Goal: Task Accomplishment & Management: Manage account settings

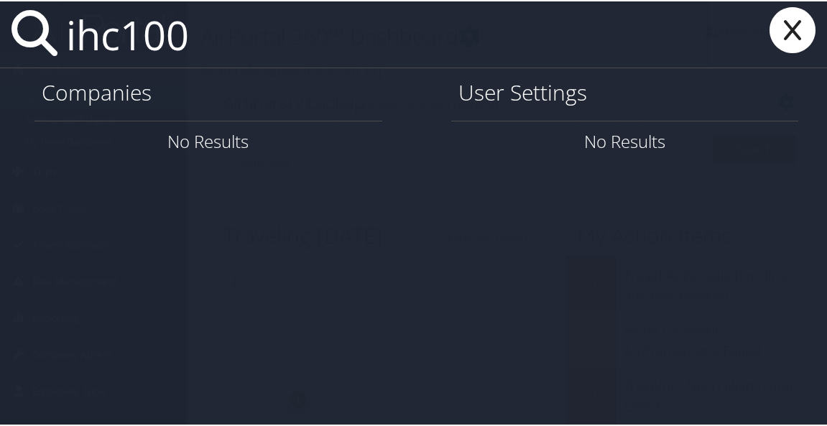
type input "ihc100"
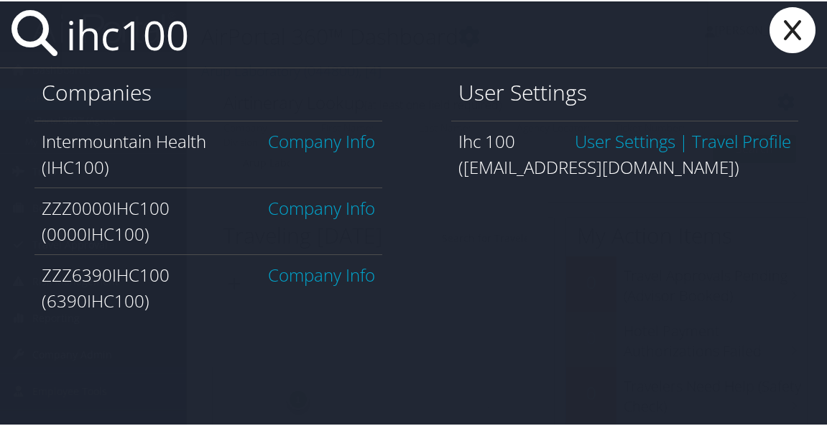
click at [311, 146] on link "Company Info" at bounding box center [321, 140] width 107 height 24
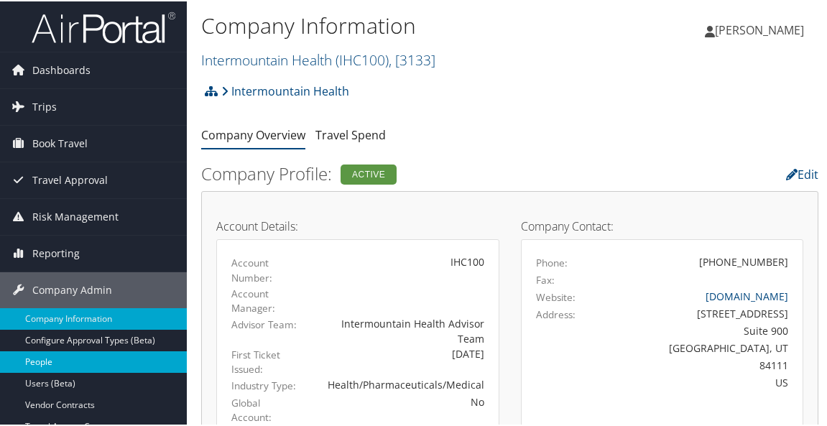
click at [54, 359] on link "People" at bounding box center [93, 361] width 187 height 22
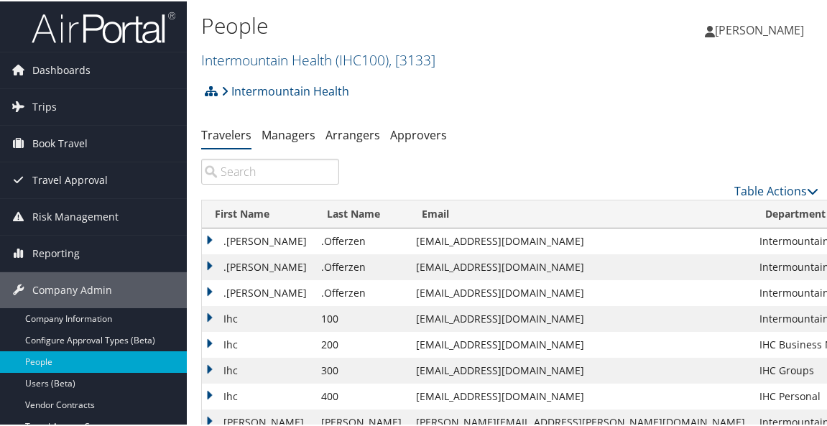
click at [244, 171] on input "search" at bounding box center [270, 170] width 138 height 26
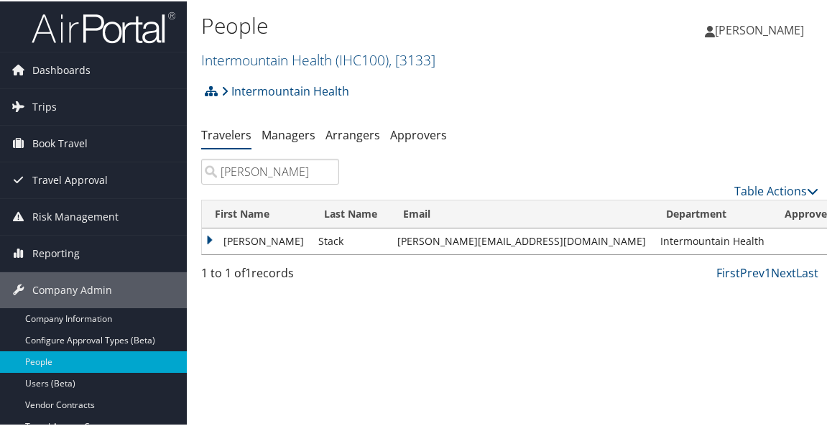
type input "joelle stack"
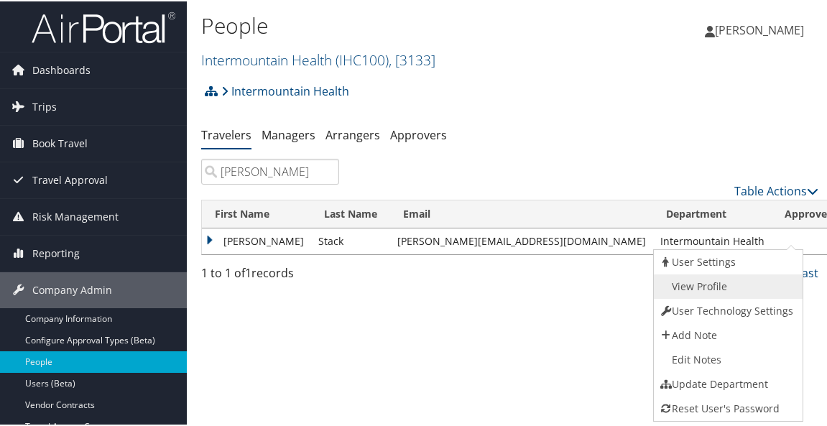
click at [727, 279] on link "View Profile" at bounding box center [727, 285] width 146 height 24
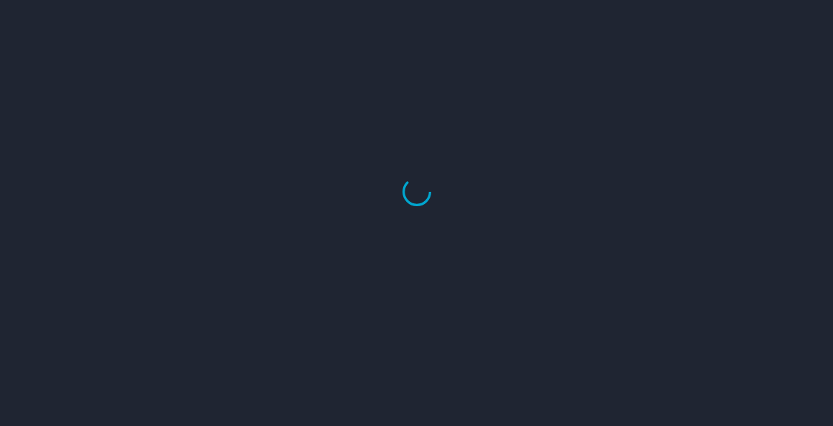
select select "US"
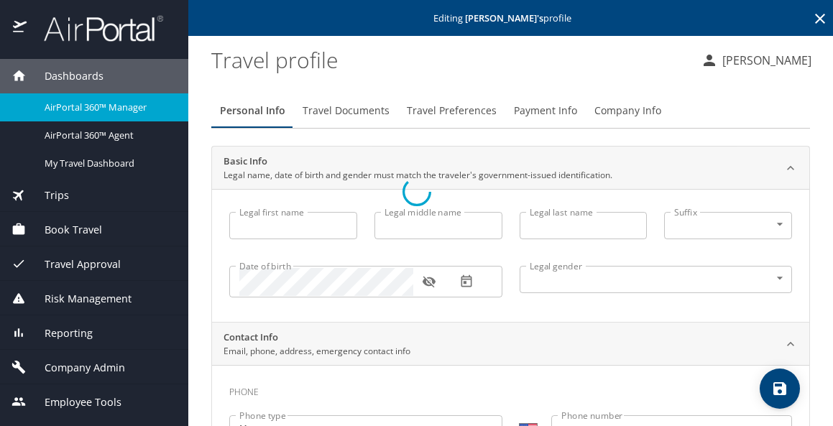
type input "[PERSON_NAME]"
type input "Stack"
type input "[DEMOGRAPHIC_DATA]"
select select "US"
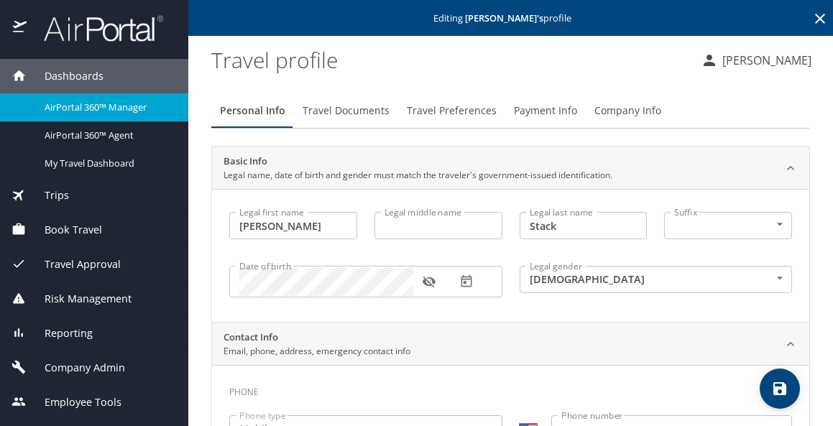
click at [546, 117] on span "Payment Info" at bounding box center [545, 111] width 63 height 18
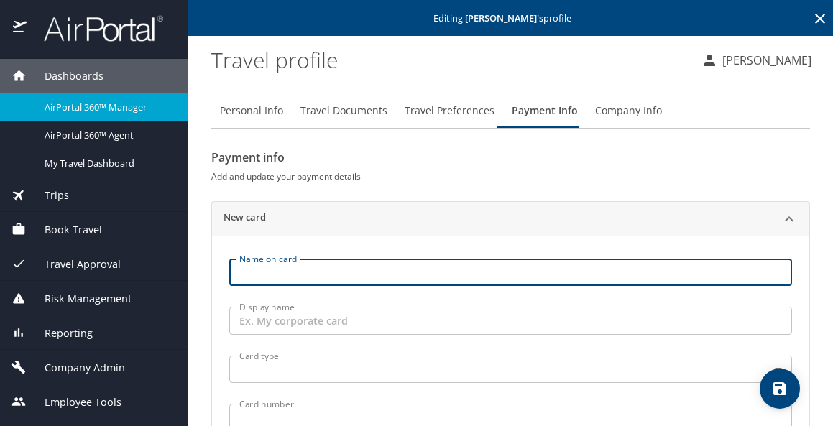
click at [264, 273] on input "Name on card" at bounding box center [510, 272] width 562 height 27
type input "J"
type input "Joelle Stack"
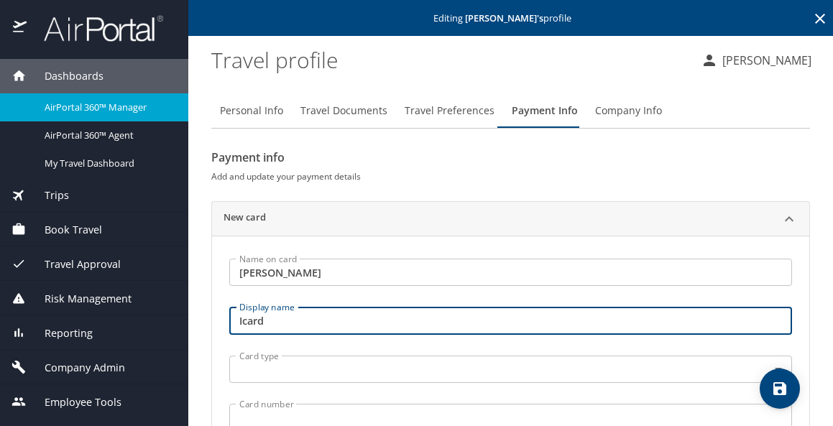
type input "Icard"
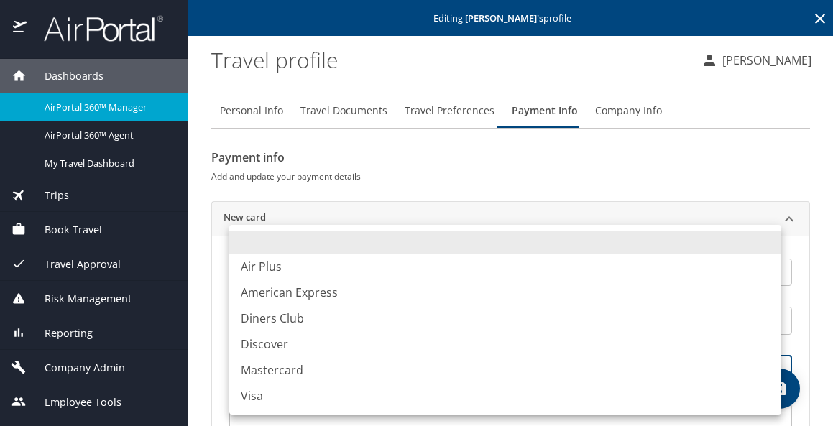
click at [327, 376] on body "Dashboards AirPortal 360™ Manager AirPortal 360™ Agent My Travel Dashboard Trip…" at bounding box center [416, 213] width 833 height 426
click at [247, 396] on li "Visa" at bounding box center [505, 396] width 552 height 26
type input "VI"
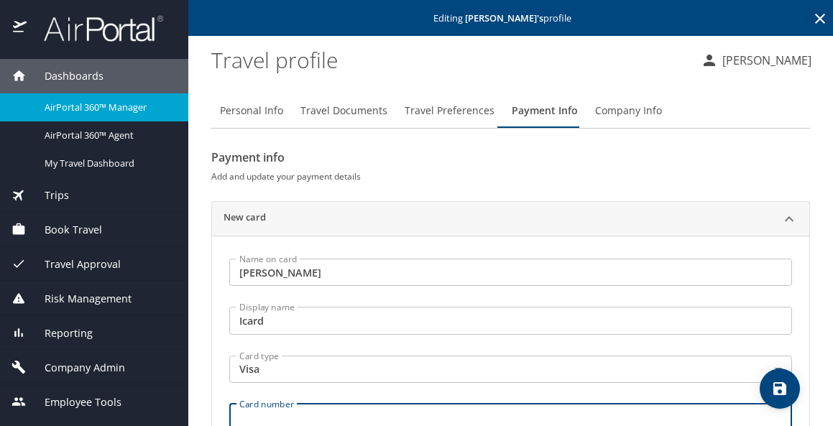
click at [267, 417] on input "Card number" at bounding box center [510, 417] width 562 height 27
type input "4485597228929759"
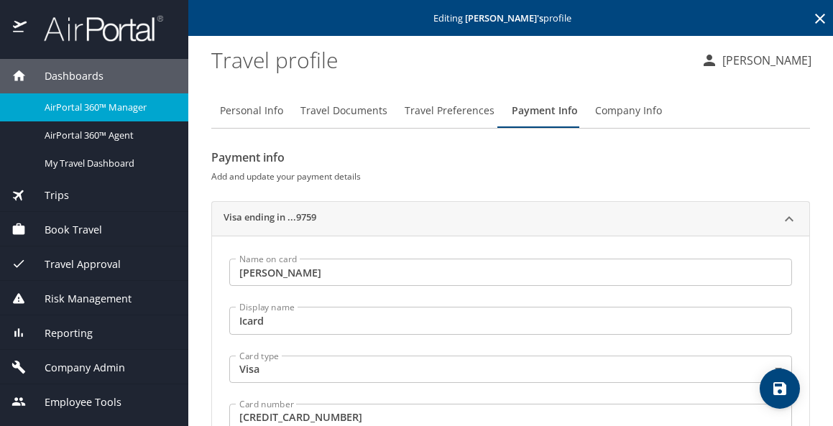
scroll to position [208, 0]
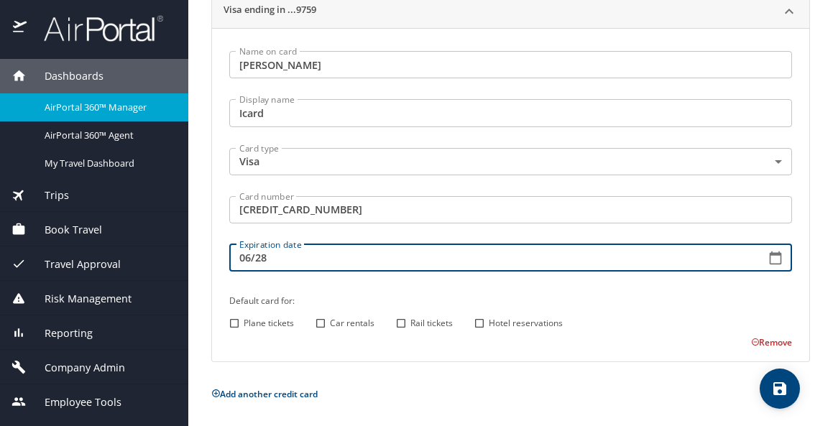
type input "06/28"
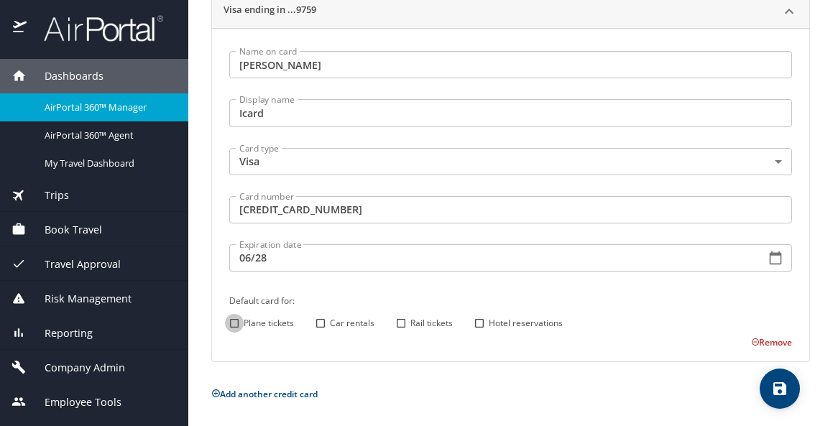
click at [239, 320] on input "Plane tickets" at bounding box center [234, 323] width 19 height 19
checkbox input "true"
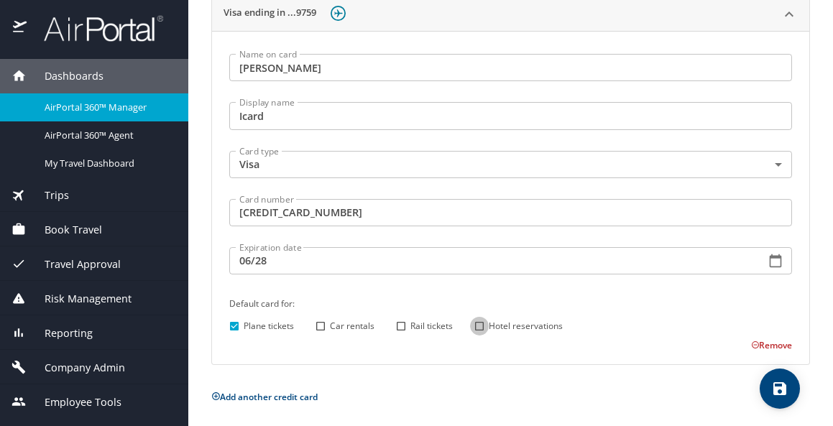
click at [481, 323] on input "Hotel reservations" at bounding box center [479, 326] width 19 height 19
checkbox input "true"
click at [772, 391] on icon "save" at bounding box center [779, 388] width 17 height 17
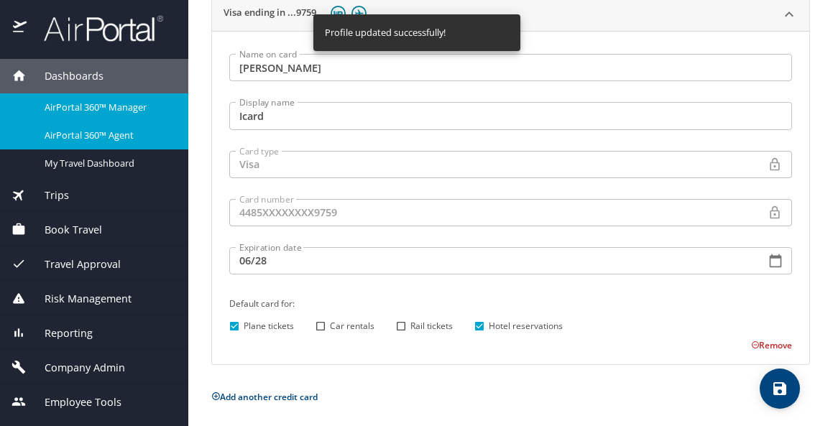
click at [88, 131] on span "AirPortal 360™ Agent" at bounding box center [108, 136] width 126 height 14
